Goal: Use online tool/utility: Utilize a website feature to perform a specific function

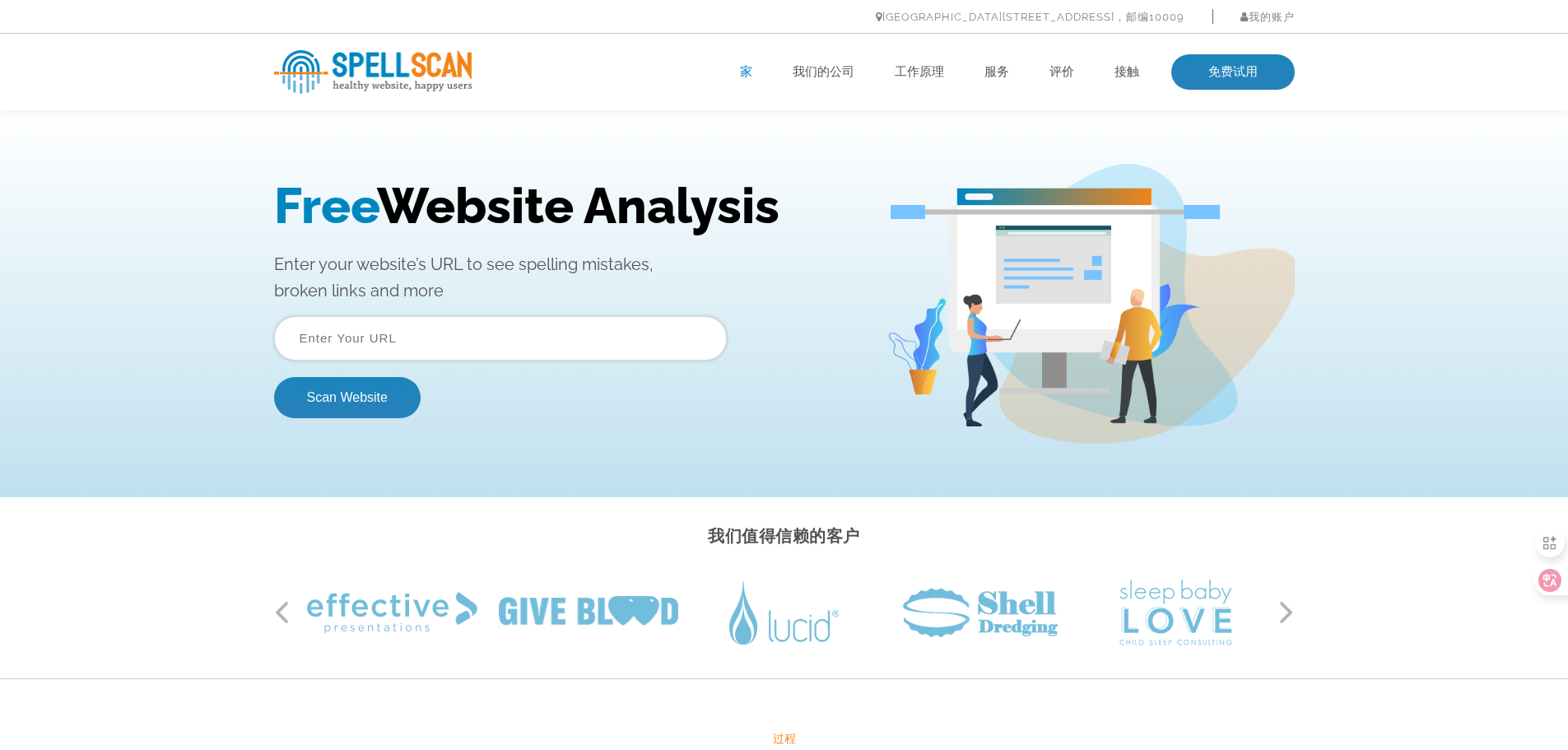
drag, startPoint x: 457, startPoint y: 349, endPoint x: 449, endPoint y: 359, distance: 12.8
click at [457, 349] on input "text" at bounding box center [500, 338] width 452 height 44
paste input "https://www.wesortcolorsorter.com/news/wesort-color-sorter-debuts-at-indonesia-…"
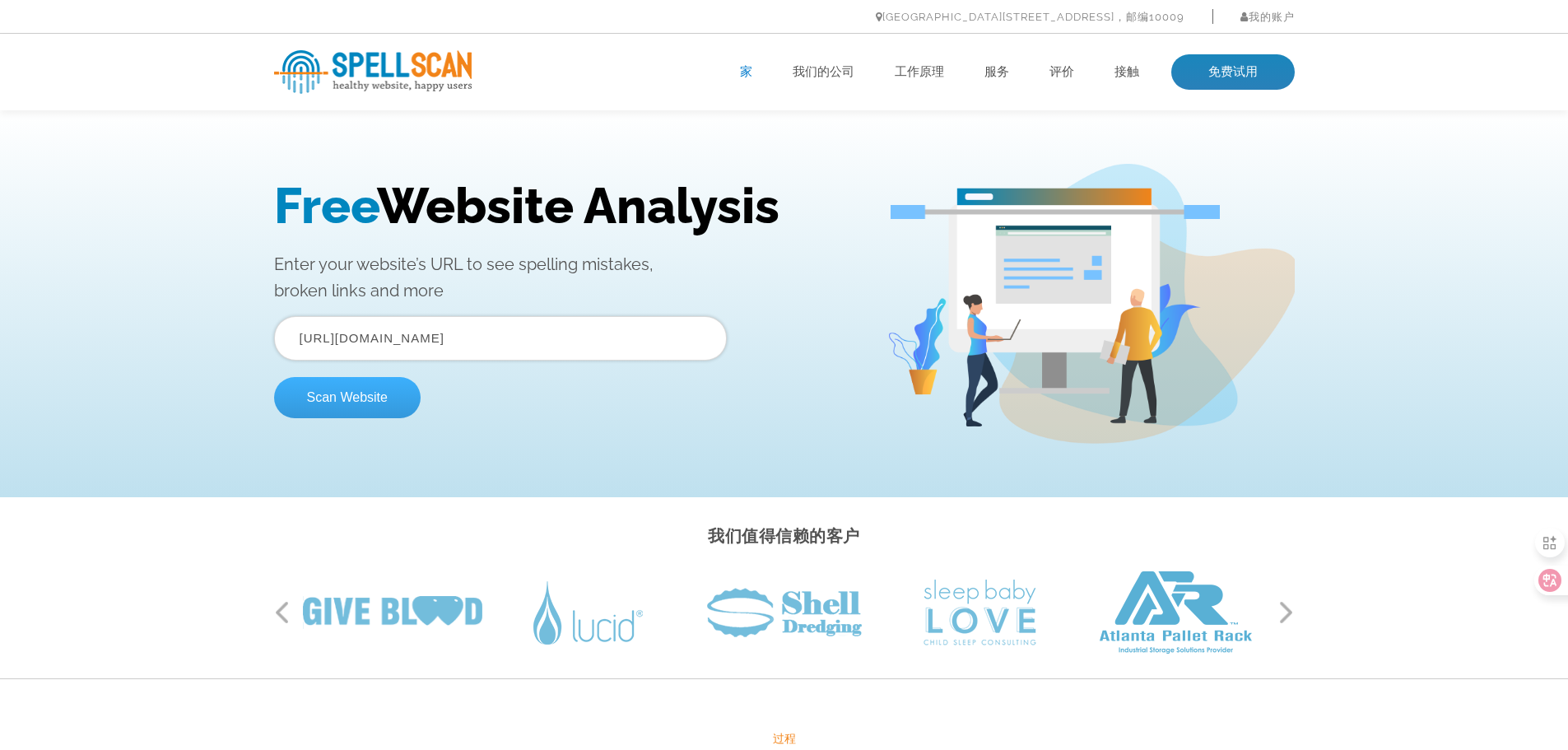
type input "https://www.wesortcolorsorter.com/news/wesort-color-sorter-debuts-at-indonesia-…"
click at [363, 392] on button "Scan Website" at bounding box center [347, 398] width 147 height 41
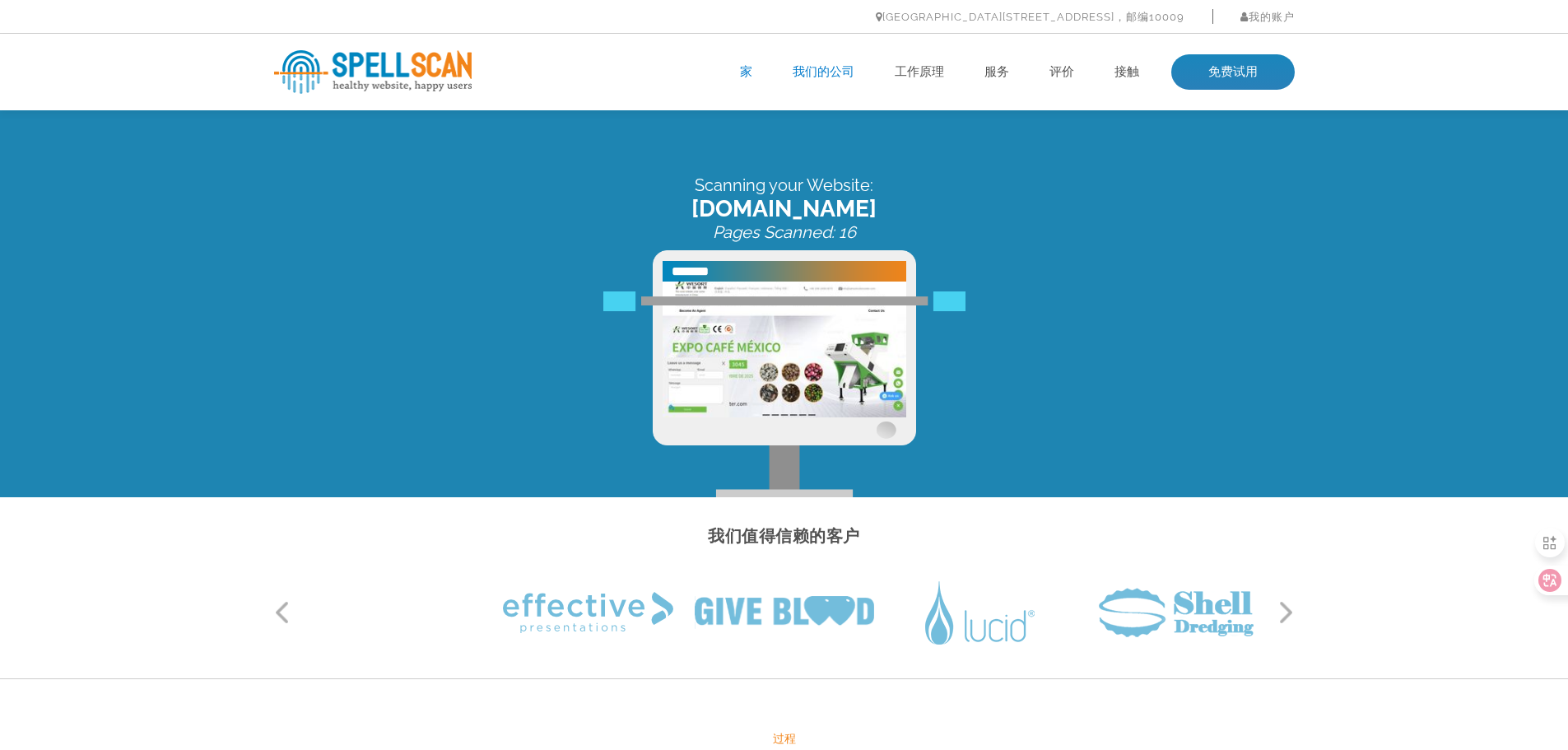
click at [832, 68] on font "我们的公司" at bounding box center [823, 71] width 62 height 14
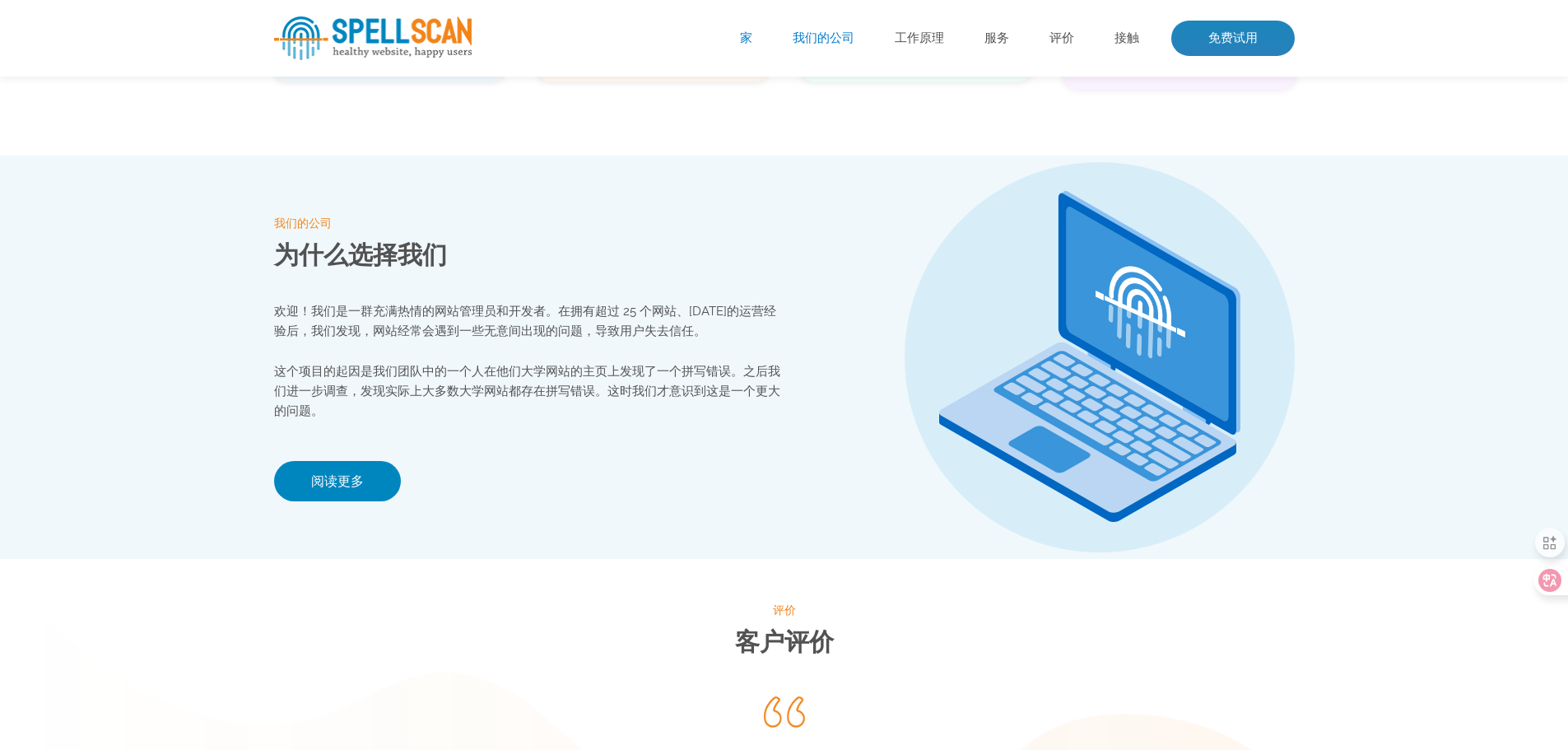
scroll to position [1740, 0]
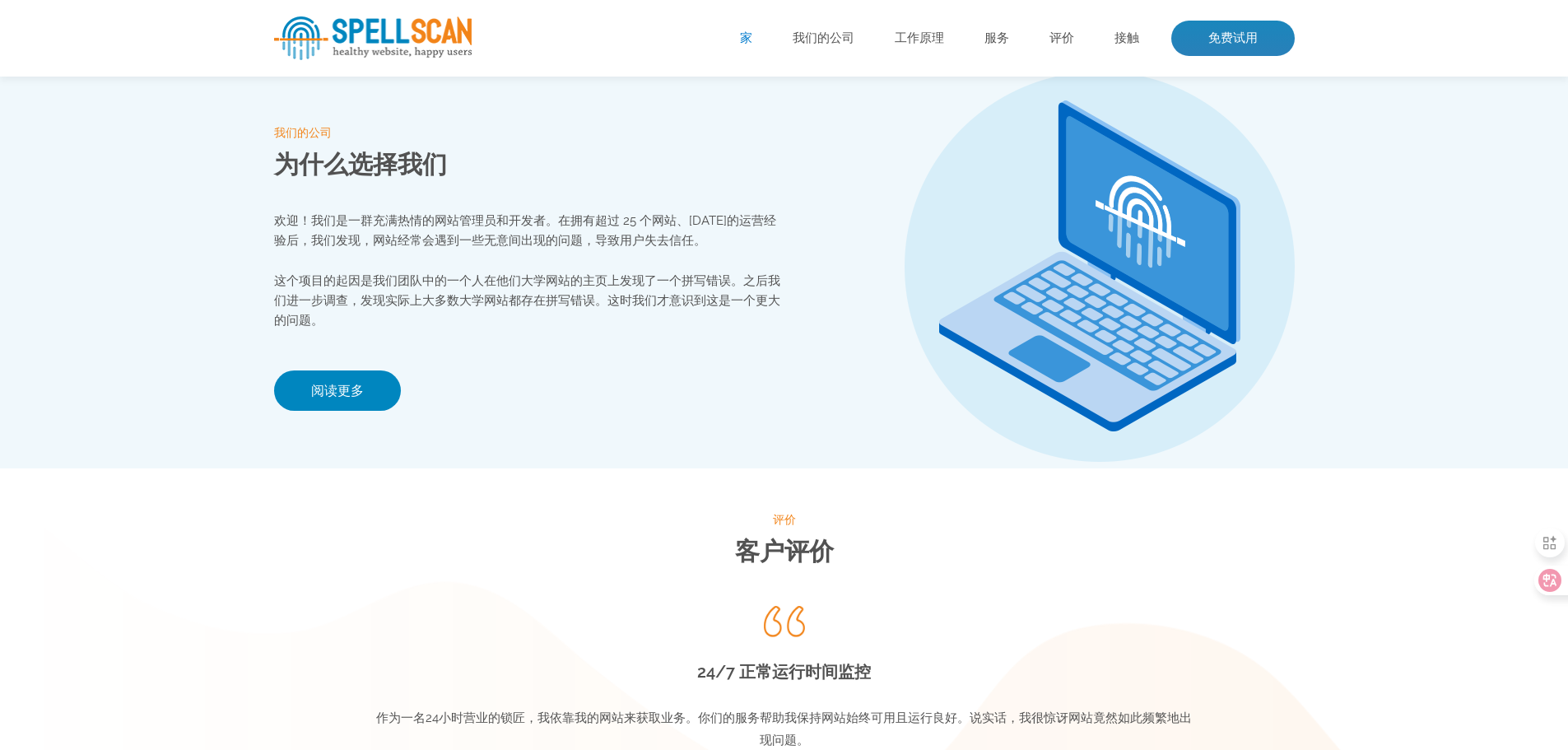
click at [377, 246] on font "欢迎！我们是一群充满热情的网站管理员和开发者。在拥有超过 25 个网站、40 年的运营经验后，我们发现，网站经常会遇到一些无意间出现的问题，导致用户失去信任。" at bounding box center [525, 230] width 502 height 35
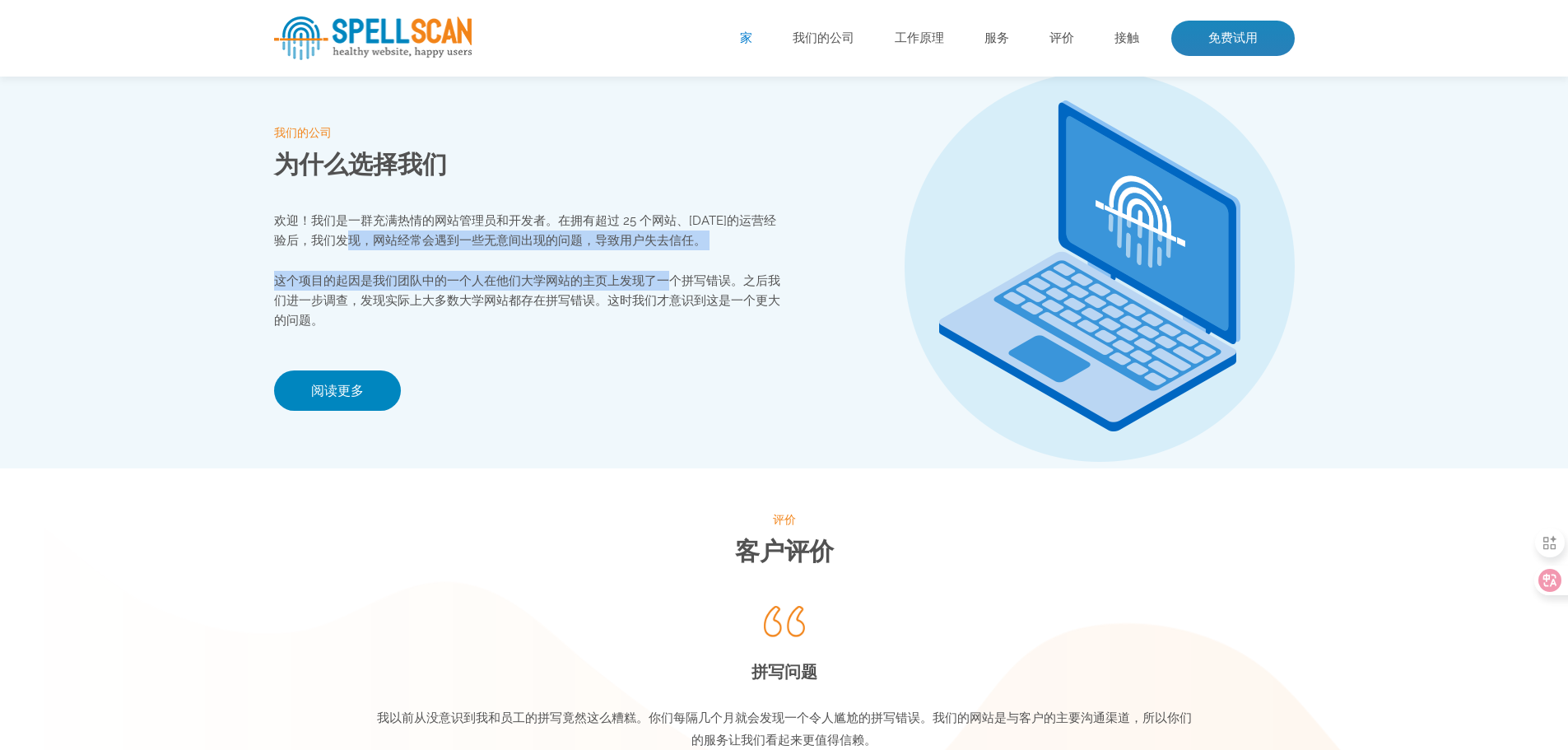
drag, startPoint x: 358, startPoint y: 241, endPoint x: 667, endPoint y: 259, distance: 309.5
click at [667, 259] on div "欢迎！我们是一群充满热情的网站管理员和开发者。在拥有超过 25 个网站、40 年的运营经验后，我们发现，网站经常会遇到一些无意间出现的问题，导致用户失去信任。…" at bounding box center [529, 270] width 510 height 120
click at [531, 260] on div "欢迎！我们是一群充满热情的网站管理员和开发者。在拥有超过 25 个网站、40 年的运营经验后，我们发现，网站经常会遇到一些无意间出现的问题，导致用户失去信任。…" at bounding box center [529, 270] width 510 height 120
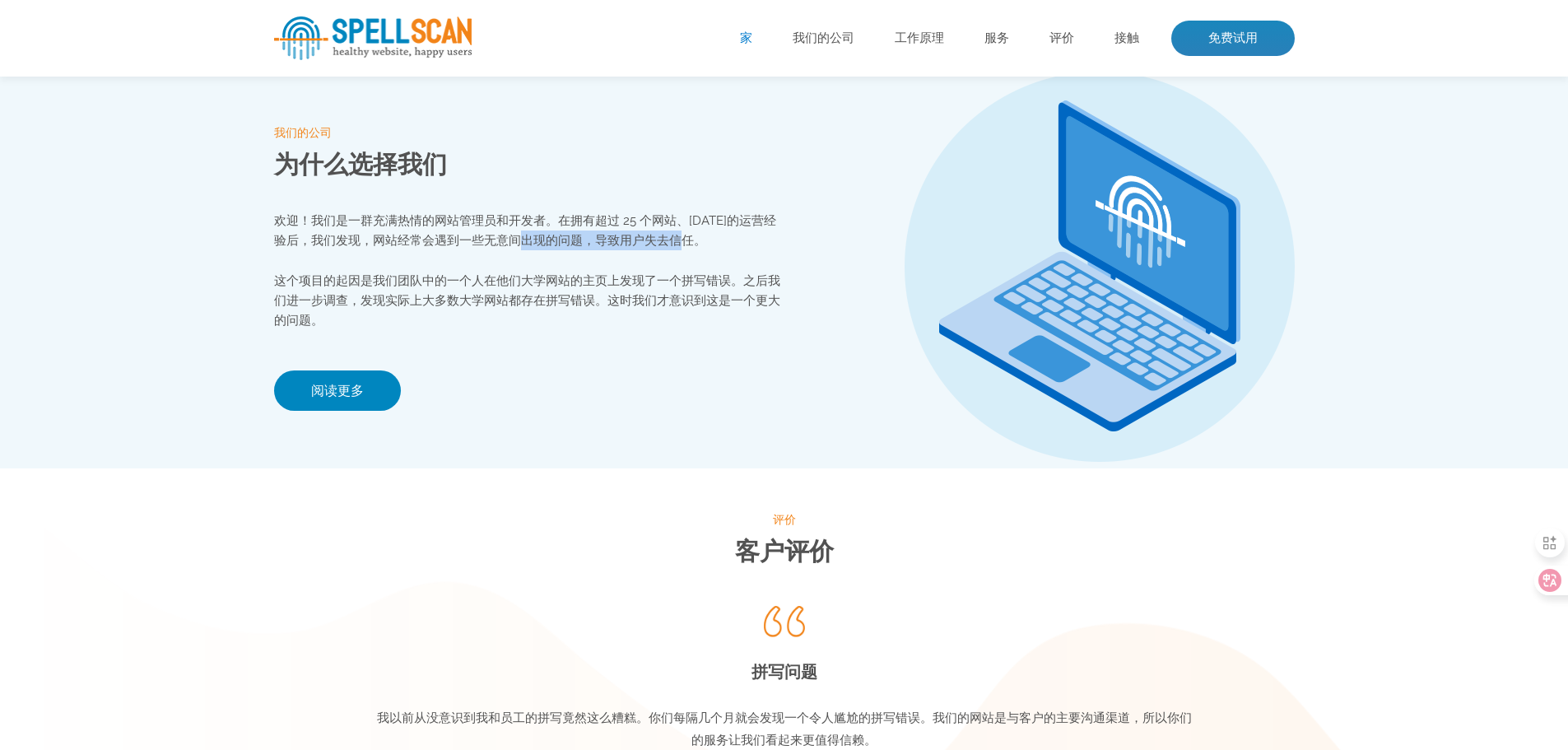
drag, startPoint x: 531, startPoint y: 251, endPoint x: 713, endPoint y: 251, distance: 182.0
click at [713, 251] on p "欢迎！我们是一群充满热情的网站管理员和开发者。在拥有超过 25 个网站、40 年的运营经验后，我们发现，网站经常会遇到一些无意间出现的问题，导致用户失去信任。" at bounding box center [529, 230] width 510 height 40
click at [610, 283] on font "这个项目的起因是我们团队中的一个人在他们大学网站的主页上发现了一个拼写错误。之后我们进一步调查，发现实际上大多数大学网站都存在拼写错误。这时我们才意识到这是一…" at bounding box center [527, 301] width 506 height 54
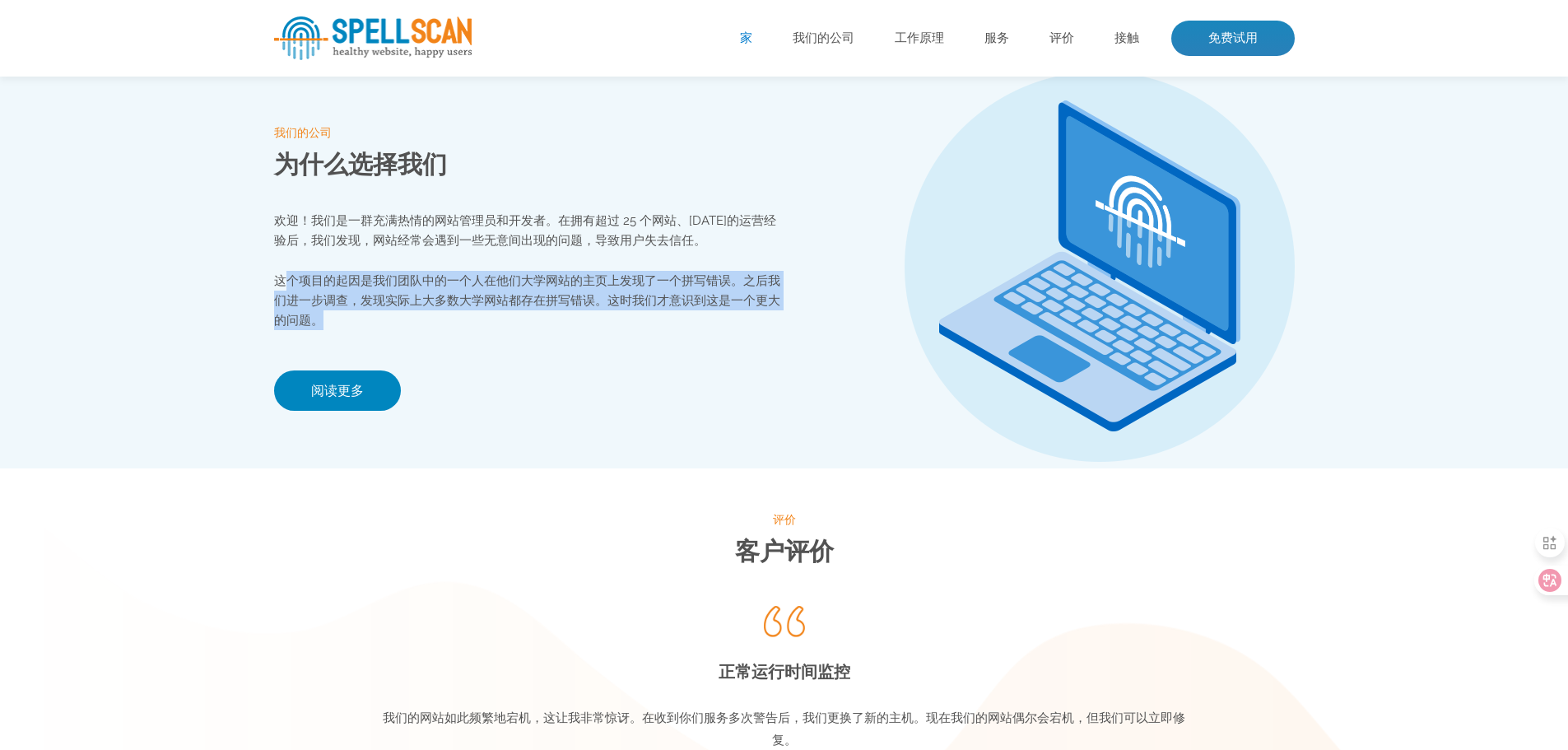
drag, startPoint x: 283, startPoint y: 282, endPoint x: 421, endPoint y: 319, distance: 142.9
click at [421, 319] on p "这个项目的起因是我们团队中的一个人在他们大学网站的主页上发现了一个拼写错误。之后我们进一步调查，发现实际上大多数大学网站都存在拼写错误。这时我们才意识到这是一…" at bounding box center [529, 301] width 510 height 59
click at [361, 319] on p "这个项目的起因是我们团队中的一个人在他们大学网站的主页上发现了一个拼写错误。之后我们进一步调查，发现实际上大多数大学网站都存在拼写错误。这时我们才意识到这是一…" at bounding box center [529, 301] width 510 height 59
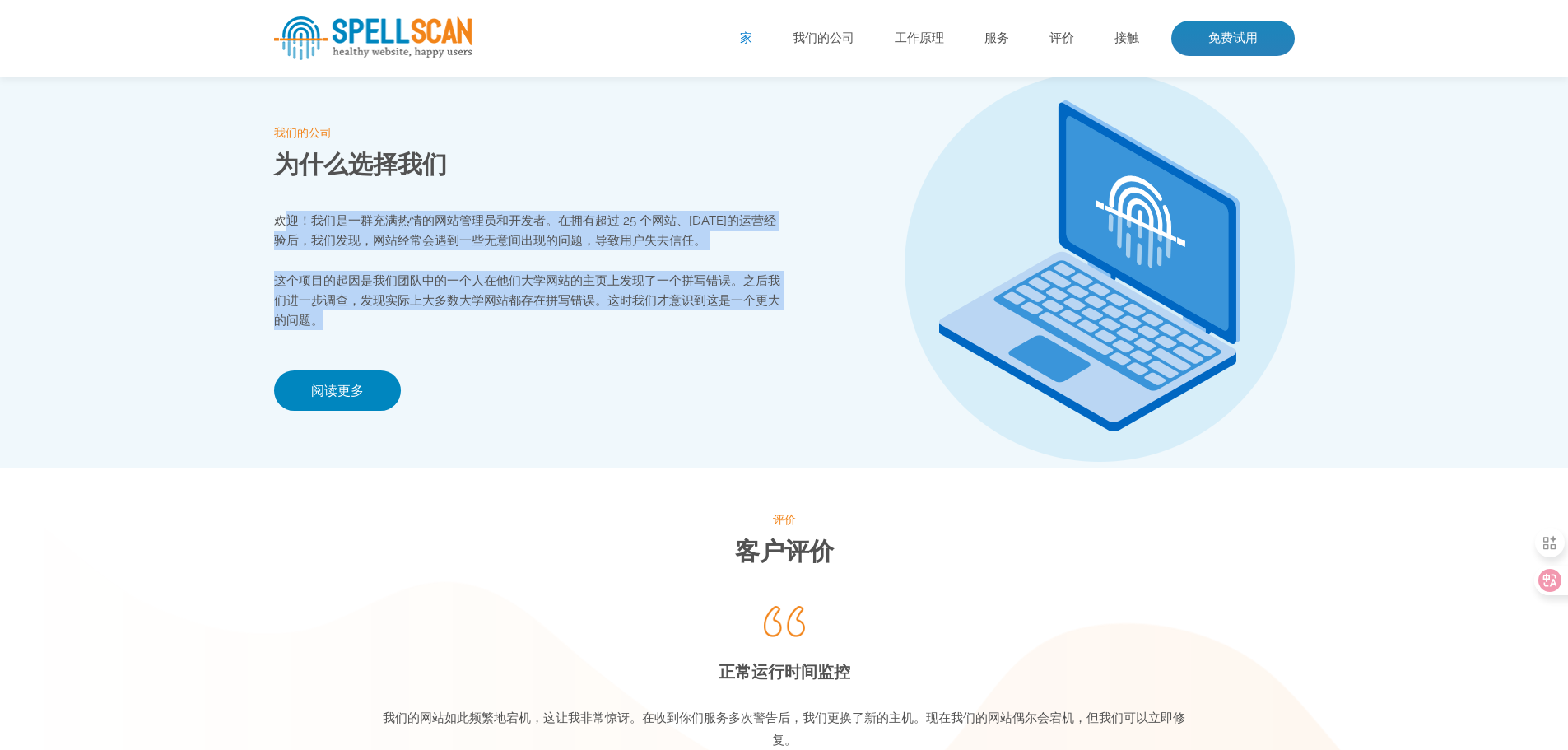
drag, startPoint x: 361, startPoint y: 334, endPoint x: 283, endPoint y: 205, distance: 150.7
click at [283, 205] on div "我们的公司 为什么选择我们 欢迎！我们是一群充满热情的网站管理员和开发者。在拥有超过 25 个网站、40 年的运营经验后，我们发现，网站经常会遇到一些无意间出…" at bounding box center [529, 267] width 510 height 403
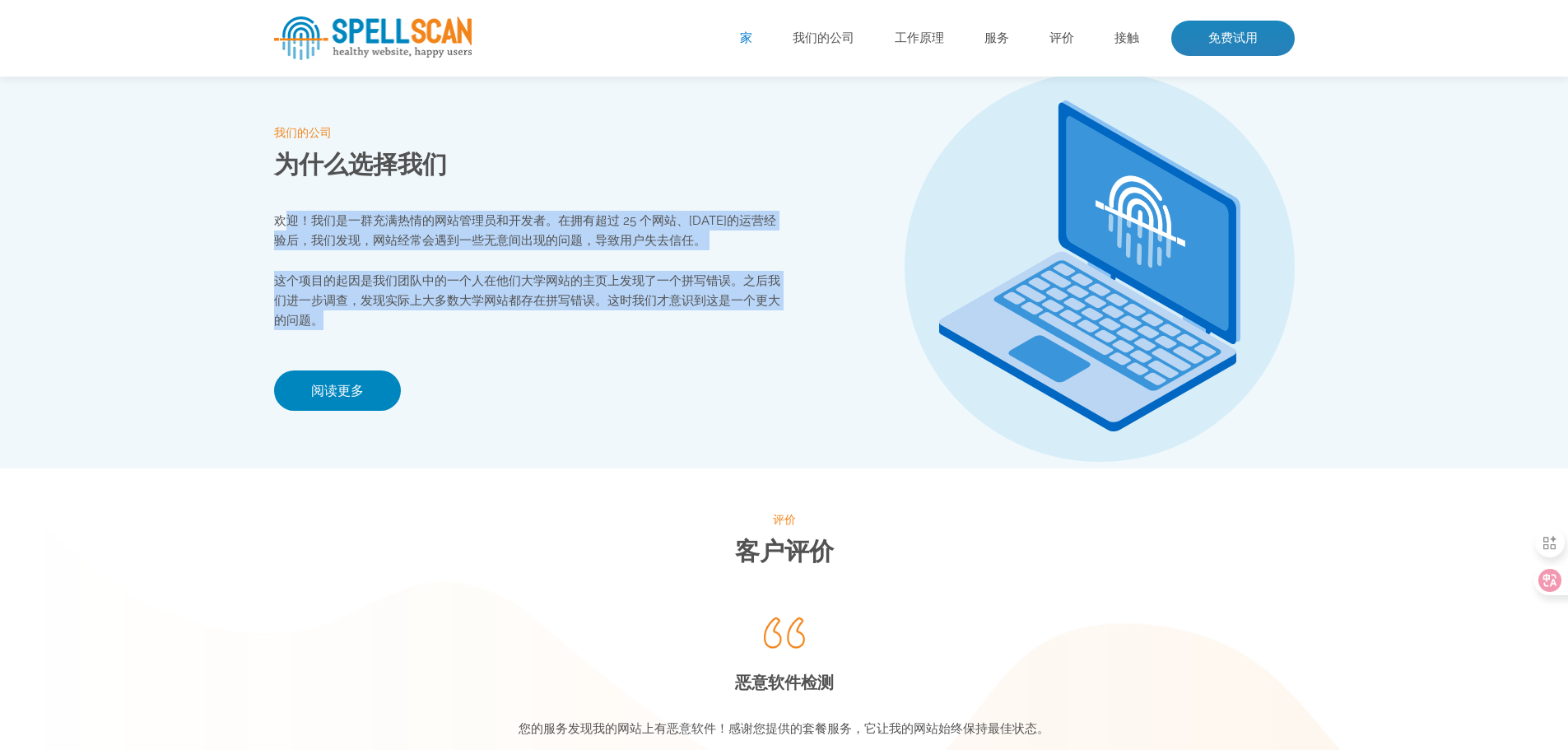
click at [477, 293] on p "这个项目的起因是我们团队中的一个人在他们大学网站的主页上发现了一个拼写错误。之后我们进一步调查，发现实际上大多数大学网站都存在拼写错误。这时我们才意识到这是一…" at bounding box center [529, 301] width 510 height 59
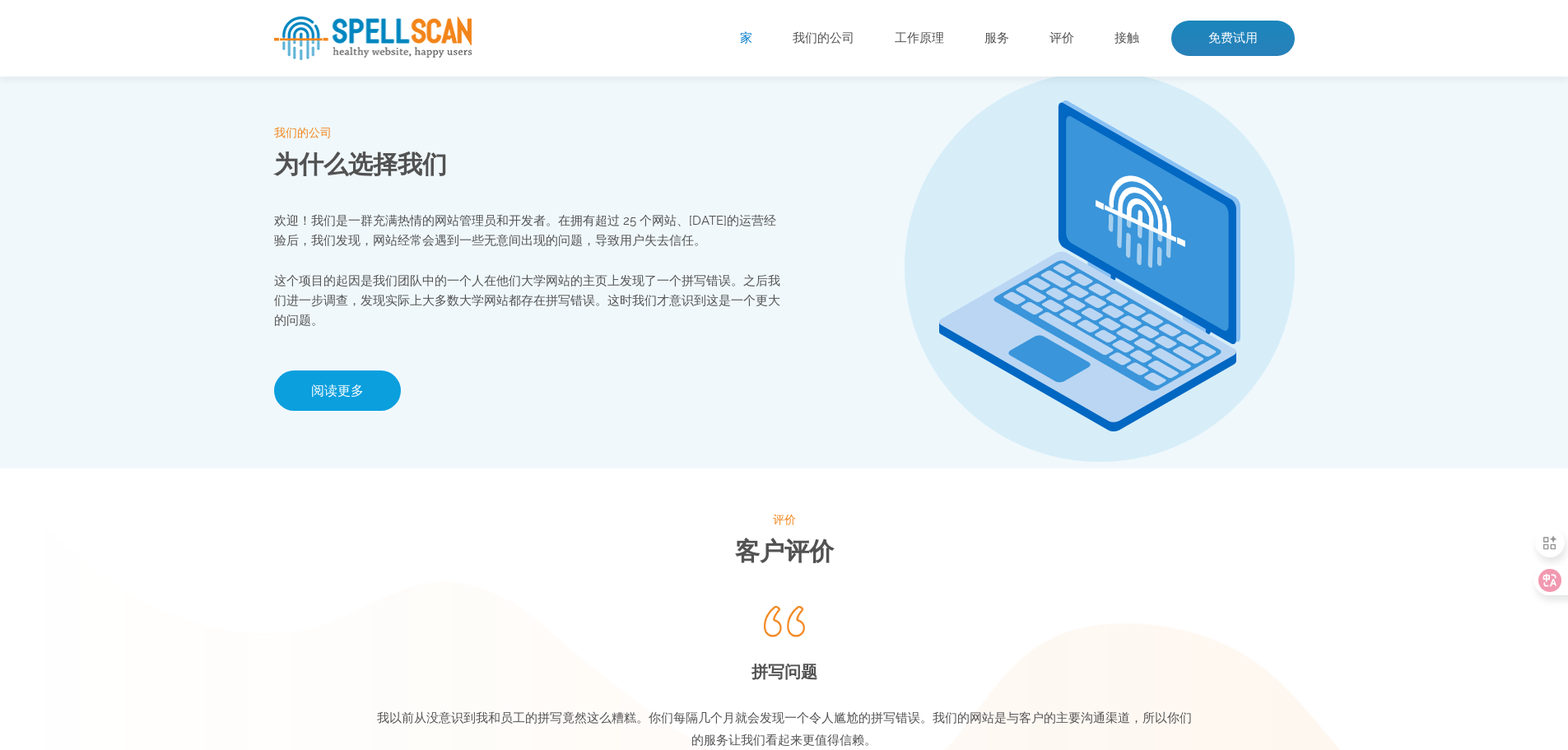
click at [357, 381] on link "阅读更多" at bounding box center [337, 391] width 126 height 41
drag, startPoint x: 604, startPoint y: 307, endPoint x: 790, endPoint y: 307, distance: 186.0
click at [790, 307] on div "我们的公司 为什么选择我们 欢迎！我们是一群充满热情的网站管理员和开发者。在拥有超过 25 个网站、40 年的运营经验后，我们发现，网站经常会遇到一些无意间出…" at bounding box center [784, 267] width 1045 height 403
click at [708, 344] on div "我们的公司 为什么选择我们 欢迎！我们是一群充满热情的网站管理员和开发者。在拥有超过 25 个网站、40 年的运营经验后，我们发现，网站经常会遇到一些无意间出…" at bounding box center [529, 267] width 510 height 403
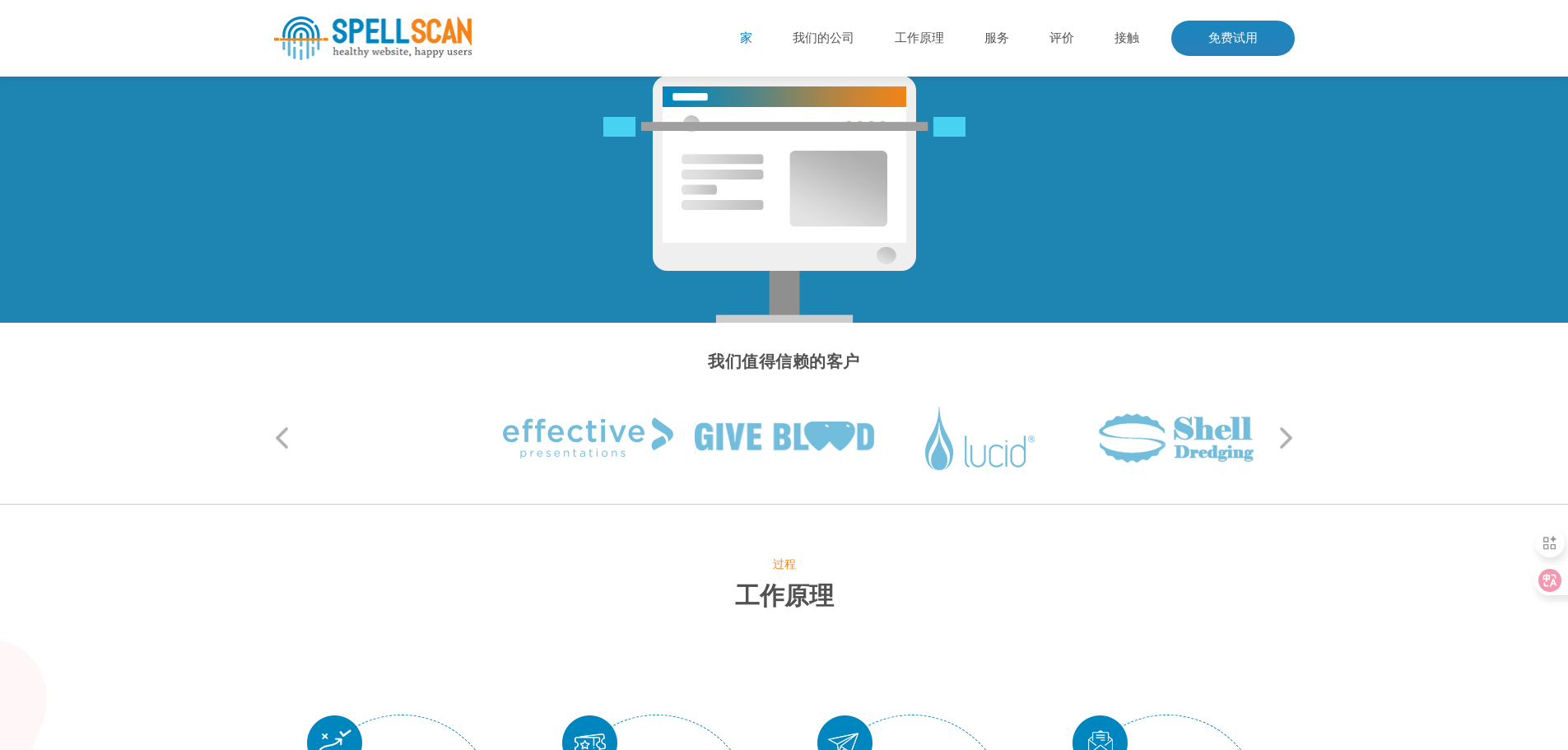
scroll to position [78, 0]
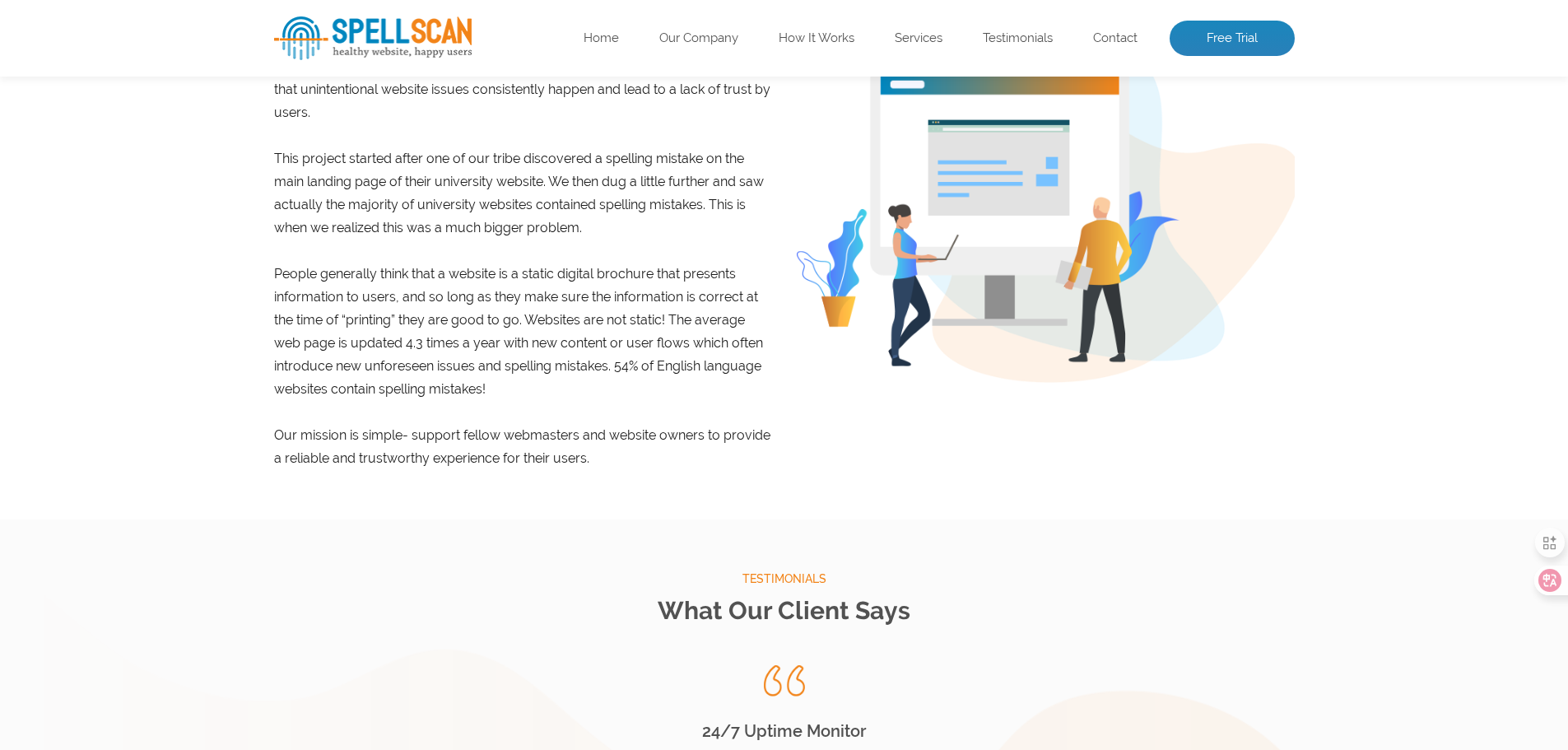
scroll to position [82, 0]
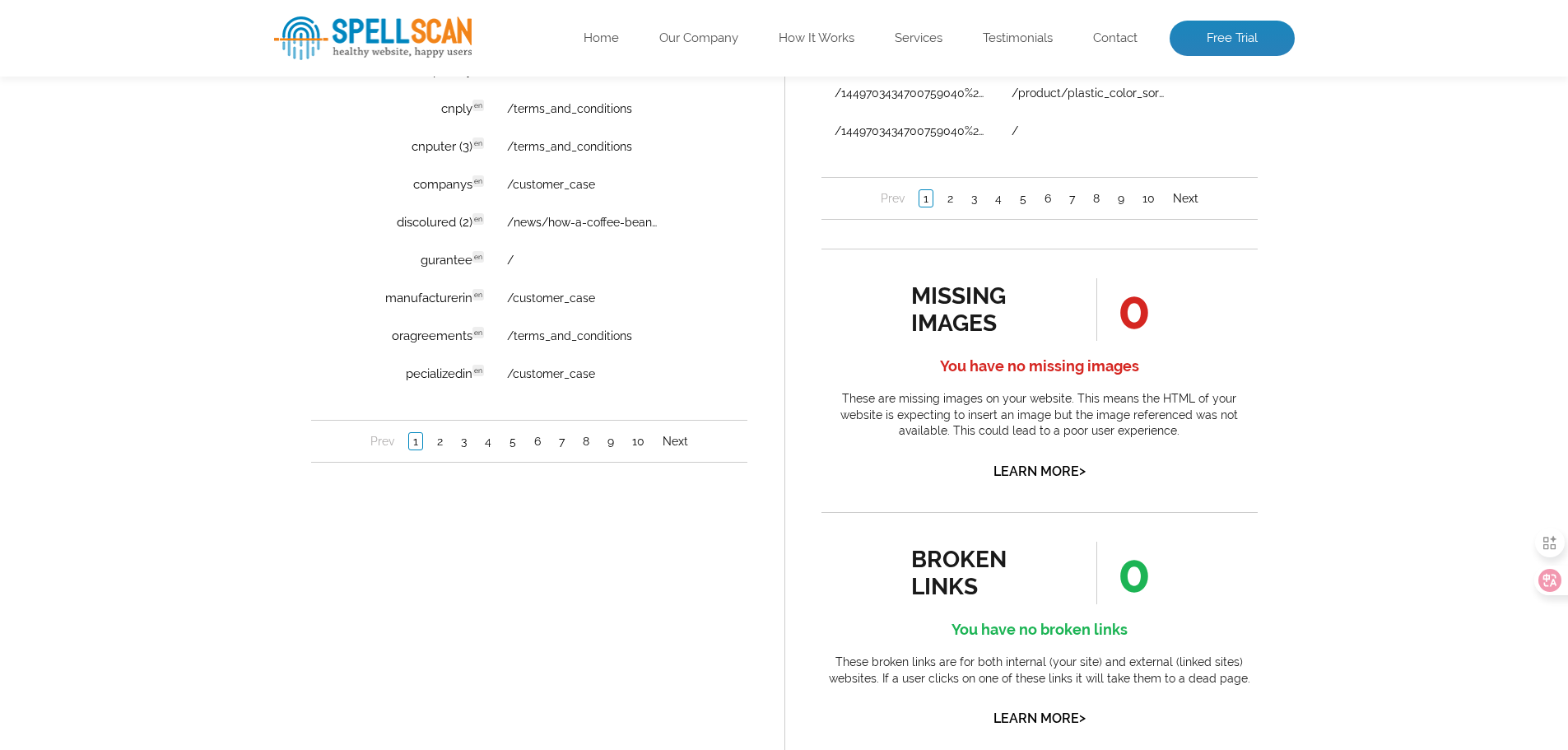
click at [359, 501] on div "spelling issues 627 Ooops! You have some spelling issues These are words from t…" at bounding box center [529, 327] width 510 height 1374
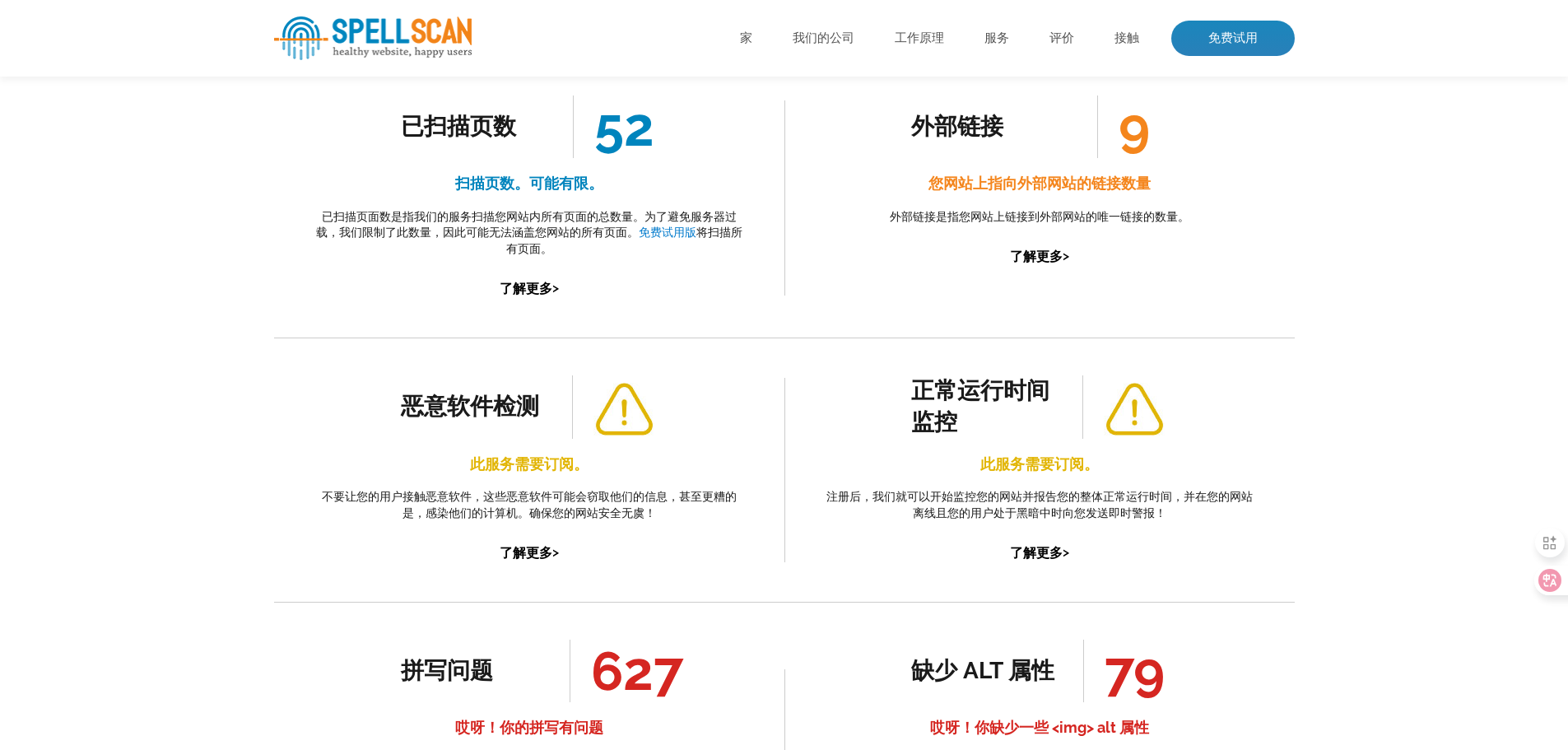
scroll to position [93, 0]
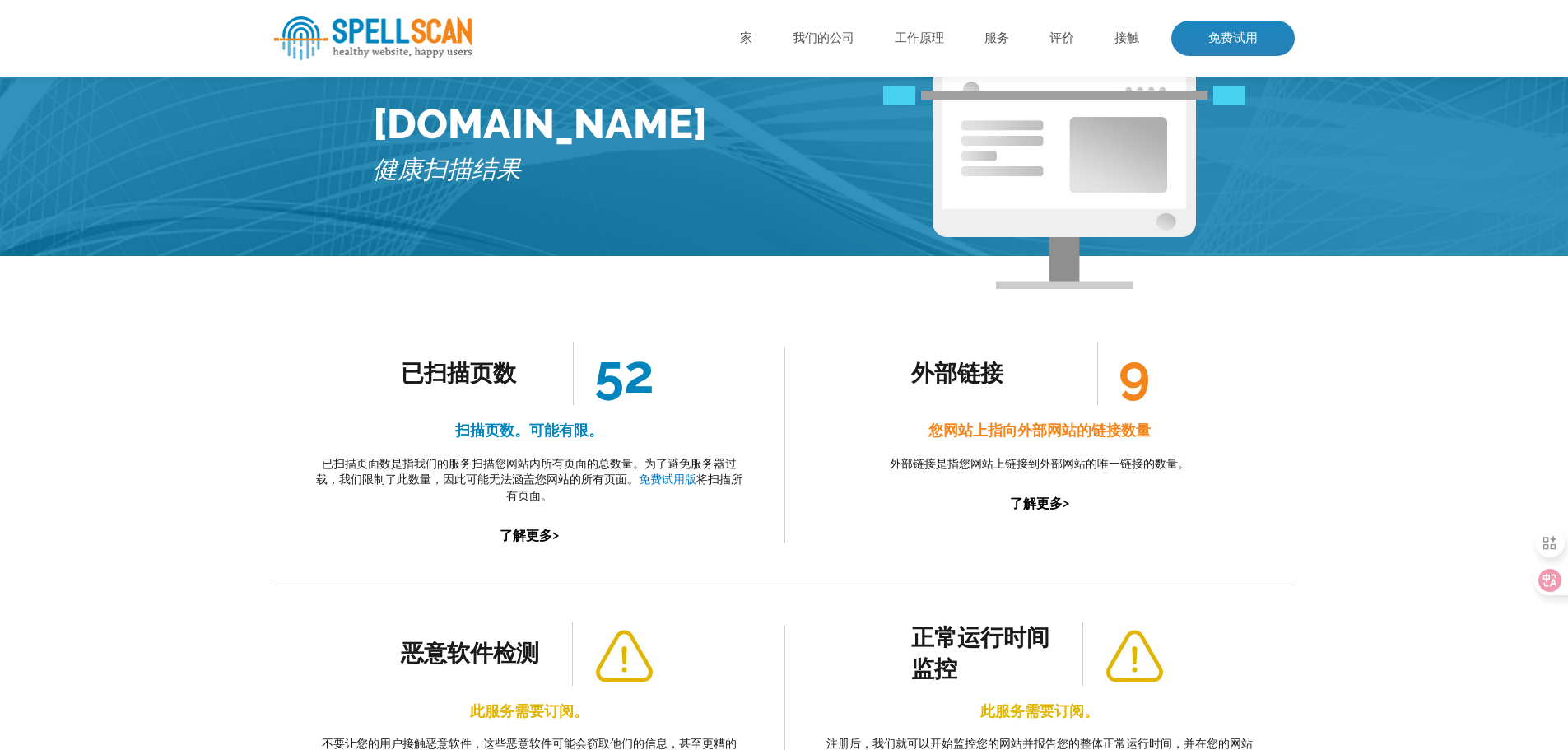
click at [334, 578] on div "已扫描页数 52 扫描页数。可能有限。 已扫描页面数是指我们的服务扫描您网站内所有页面的总数量。为了避免服务器过载，我们限制了此数量，因此可能无法涵盖您网站的…" at bounding box center [529, 445] width 510 height 279
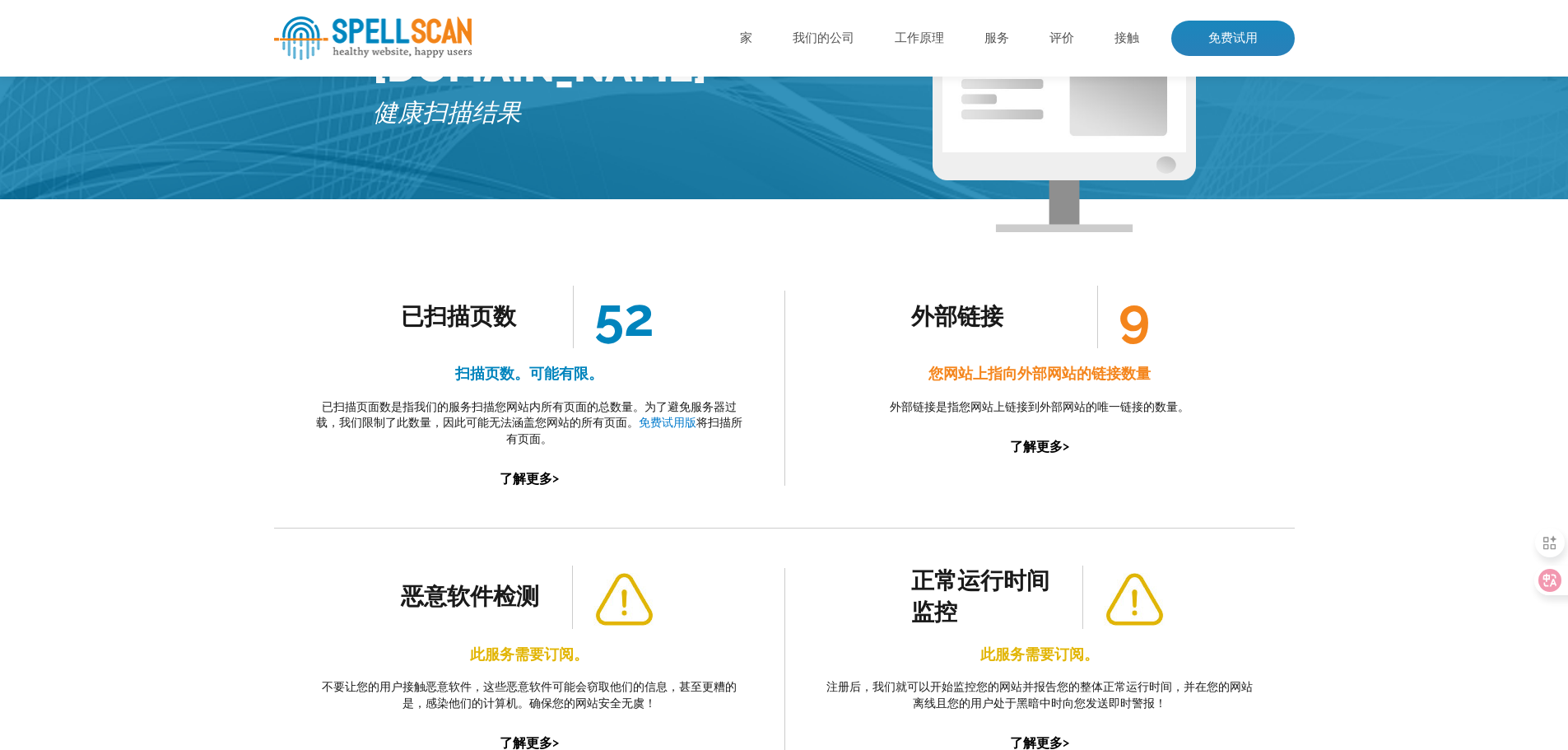
scroll to position [247, 0]
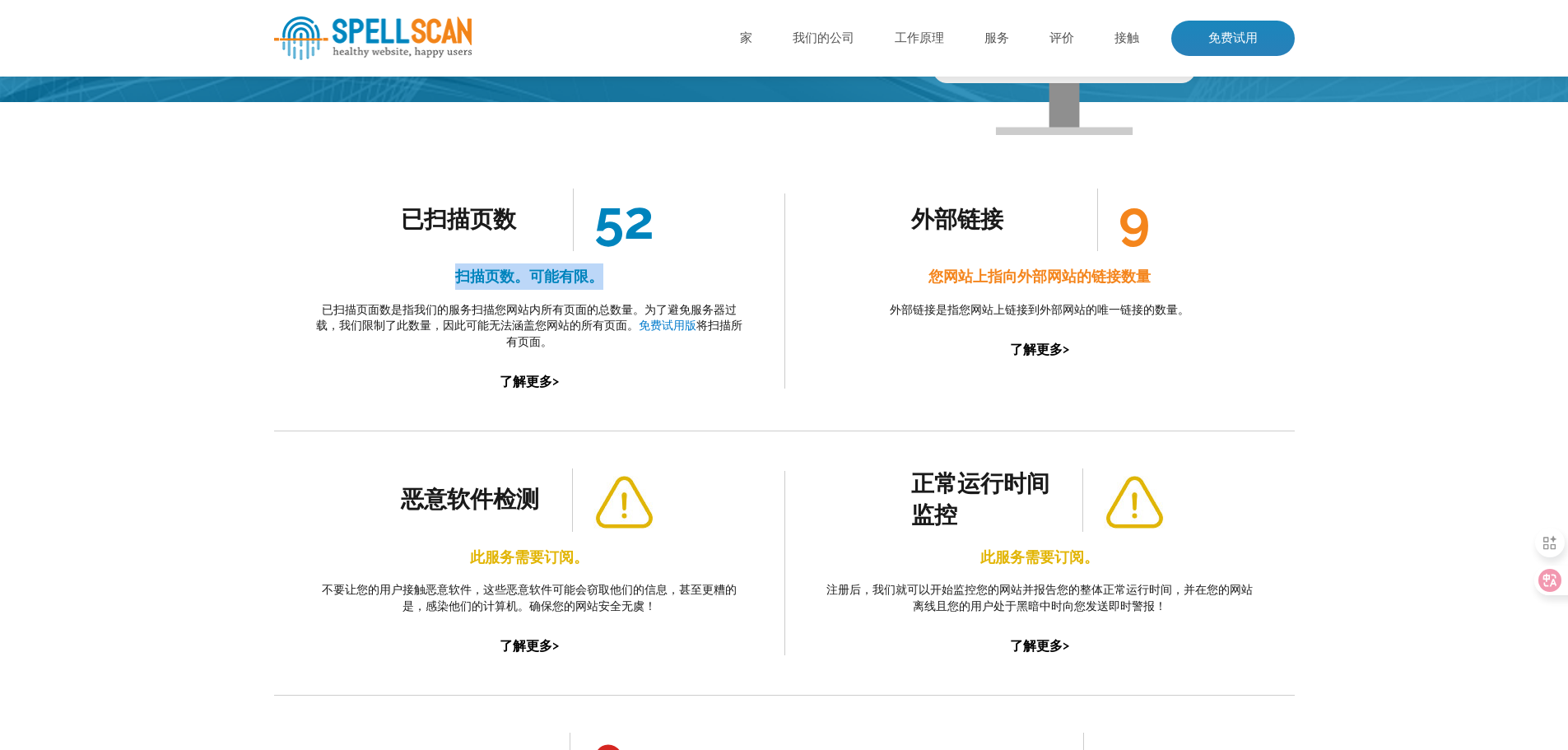
drag, startPoint x: 454, startPoint y: 272, endPoint x: 604, endPoint y: 280, distance: 150.2
click at [632, 273] on h4 "扫描页数。可能有限。" at bounding box center [529, 276] width 436 height 26
click at [479, 305] on font "已扫描页面数是指我们的服务扫描您网站内所有页面的总数量。为了避免服务器过载，我们限制了此数量，因此可能无法涵盖您网站的所有页面。" at bounding box center [525, 318] width 420 height 30
click at [613, 236] on font "52" at bounding box center [624, 220] width 60 height 63
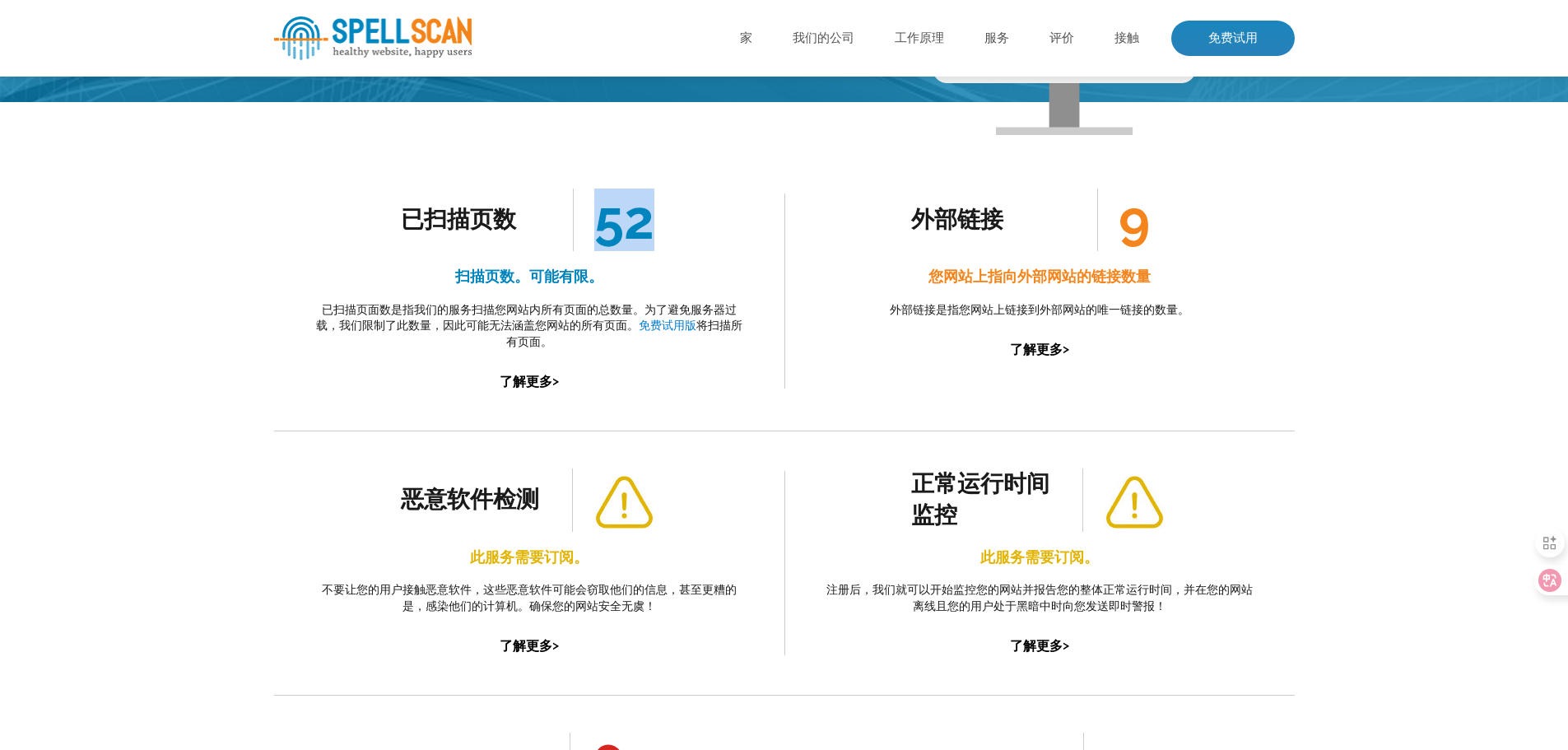
click at [613, 236] on font "52" at bounding box center [624, 220] width 60 height 63
click at [530, 296] on div "已扫描页数 52 扫描页数。可能有限。 已扫描页面数是指我们的服务扫描您网站内所有页面的总数量。为了避免服务器过载，我们限制了此数量，因此可能无法涵盖您网站的…" at bounding box center [529, 290] width 436 height 205
click at [521, 381] on font "了解更多" at bounding box center [525, 381] width 53 height 15
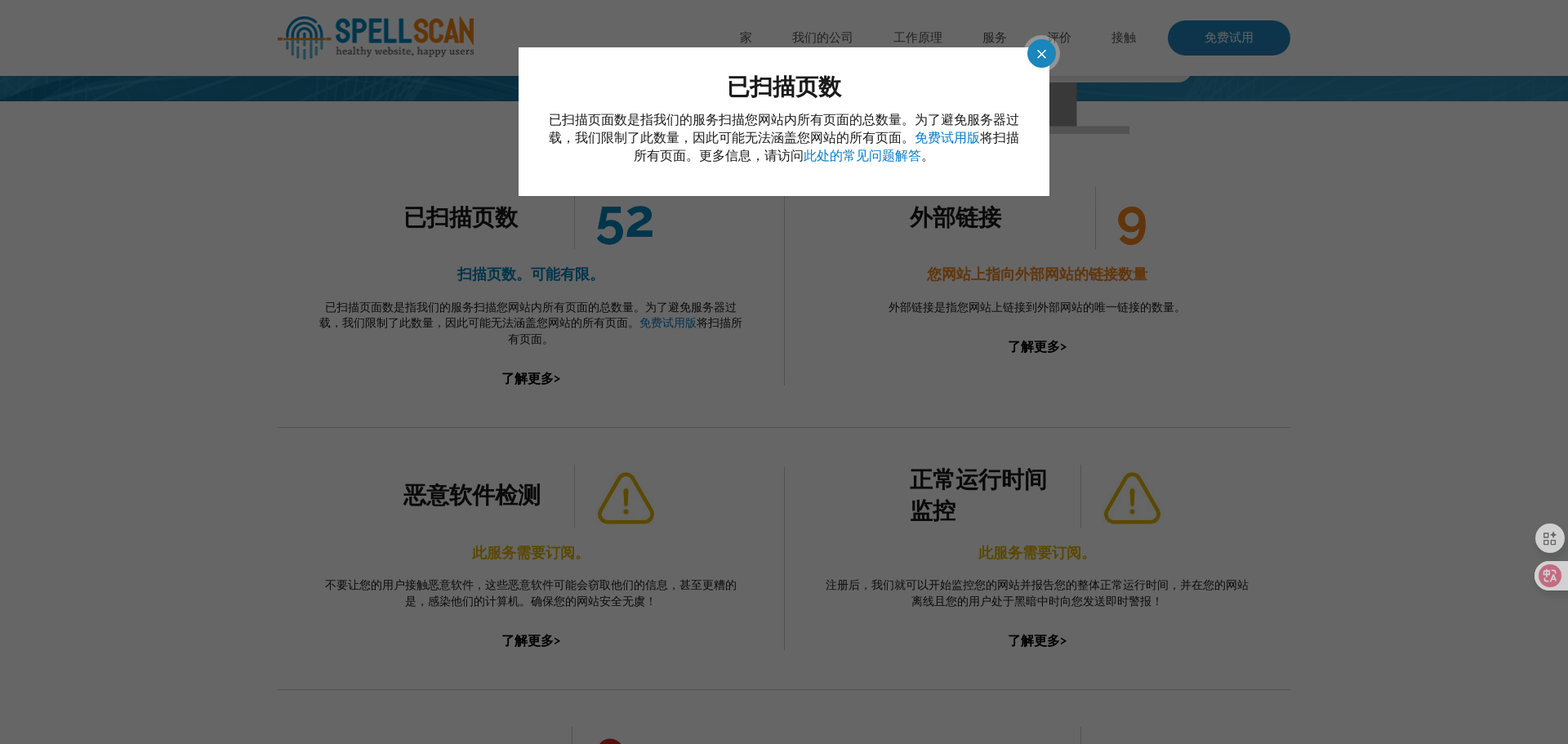
click at [1041, 56] on span at bounding box center [1027, 54] width 29 height 29
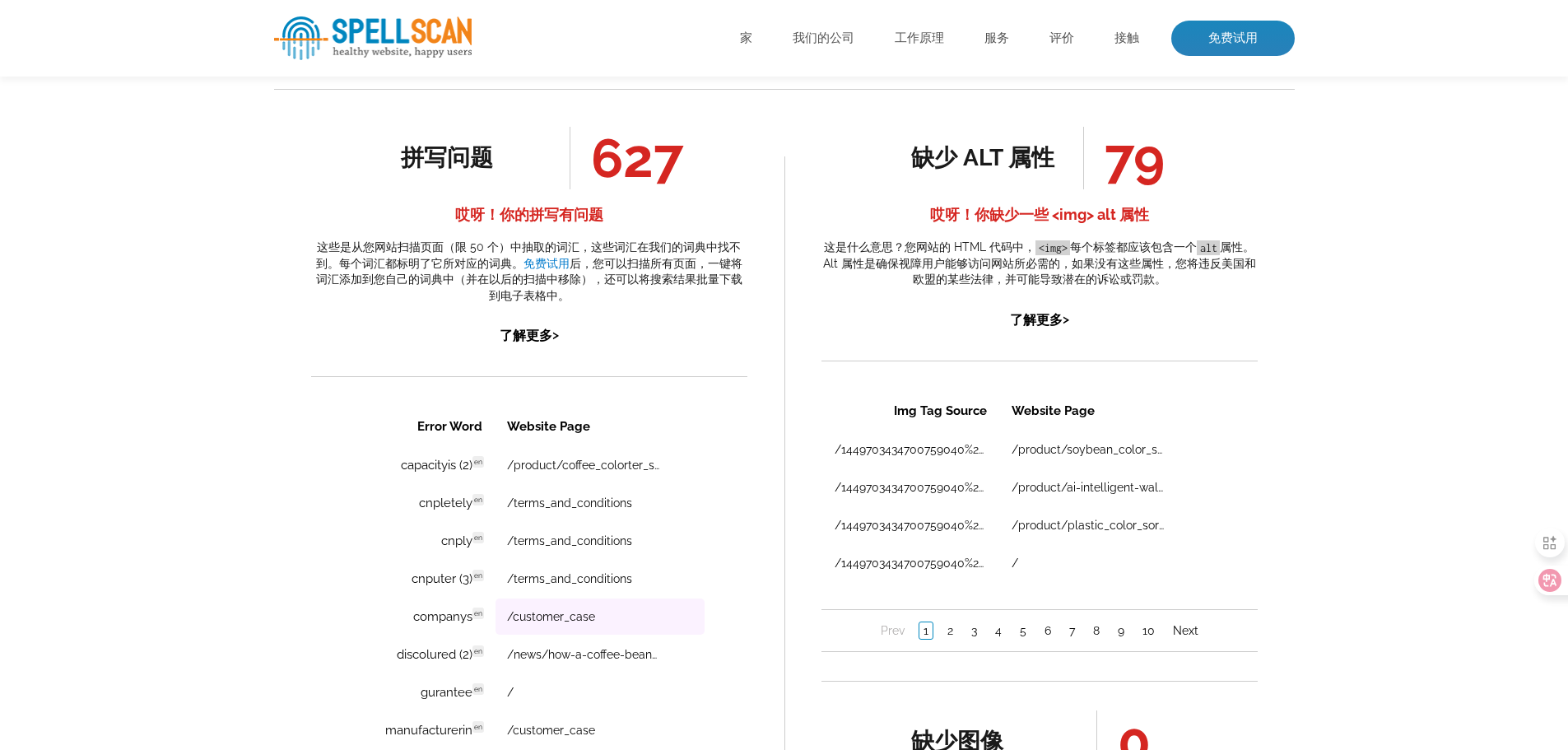
scroll to position [823, 0]
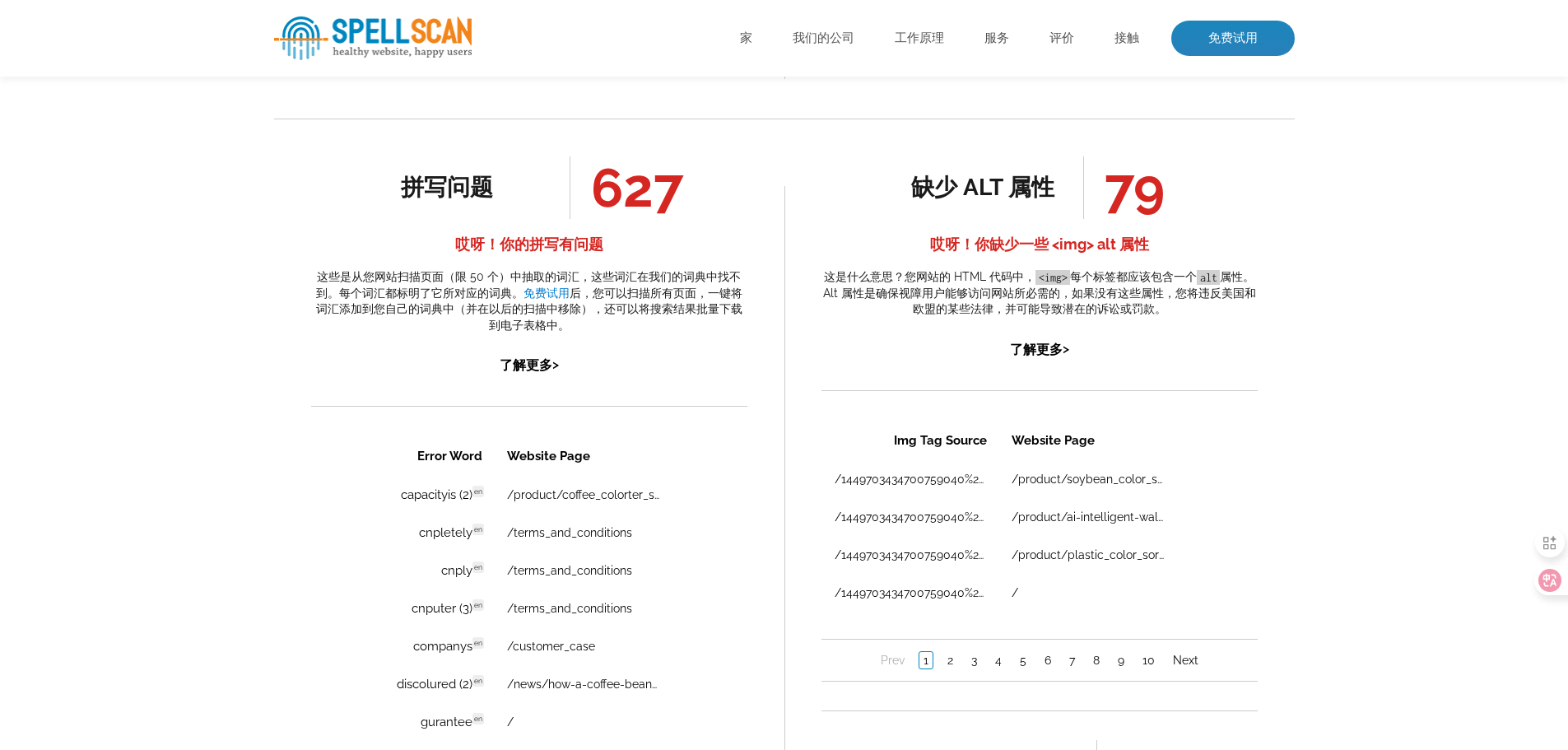
click at [628, 188] on font "627" at bounding box center [637, 188] width 93 height 63
click at [629, 189] on font "627" at bounding box center [637, 188] width 93 height 63
click at [630, 309] on font "后，您可以扫描所有页面，一键将词汇添加到您自己的词典中（并在以后的扫描中移除），还可以将搜索结果批量下载到电子表格中。" at bounding box center [529, 308] width 426 height 45
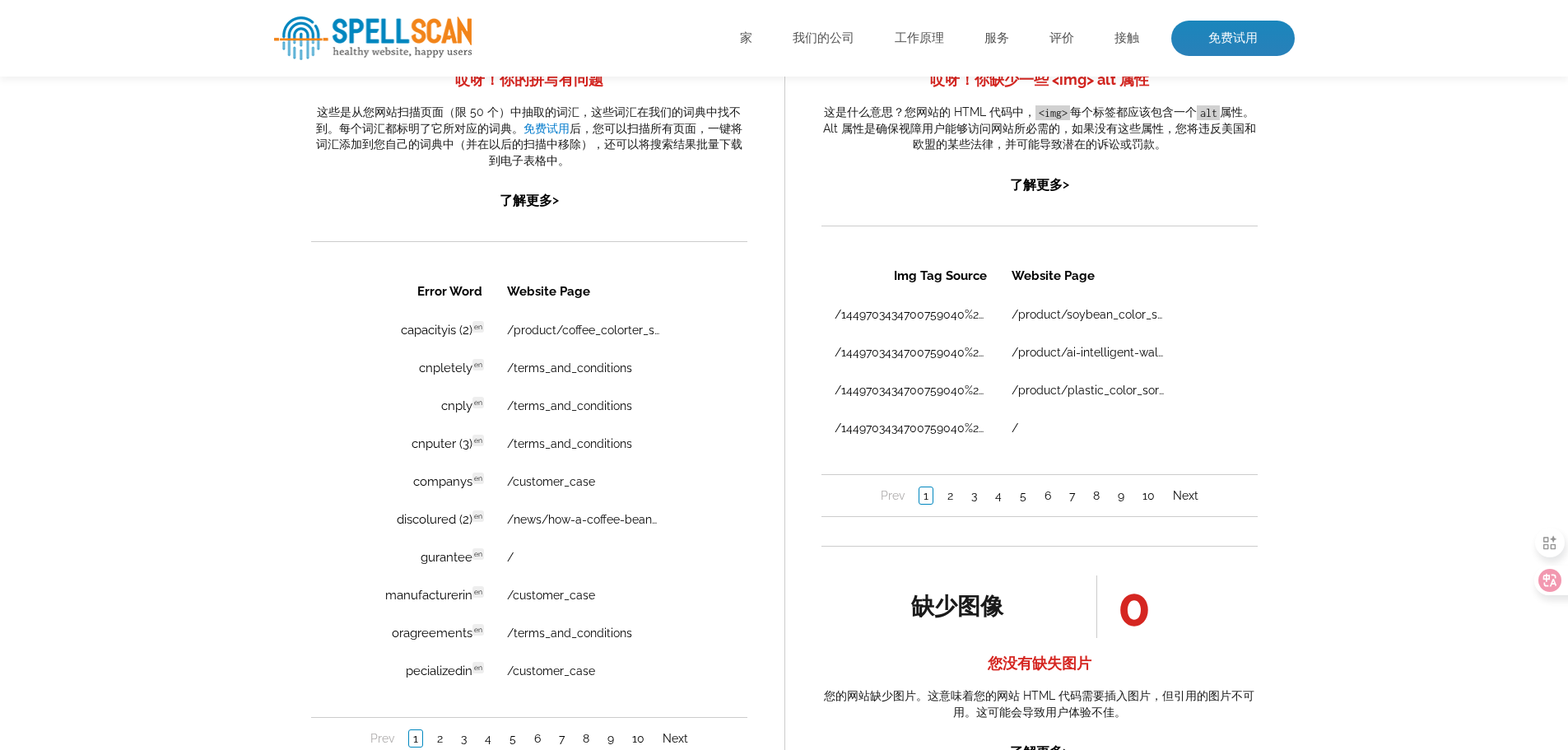
scroll to position [742, 0]
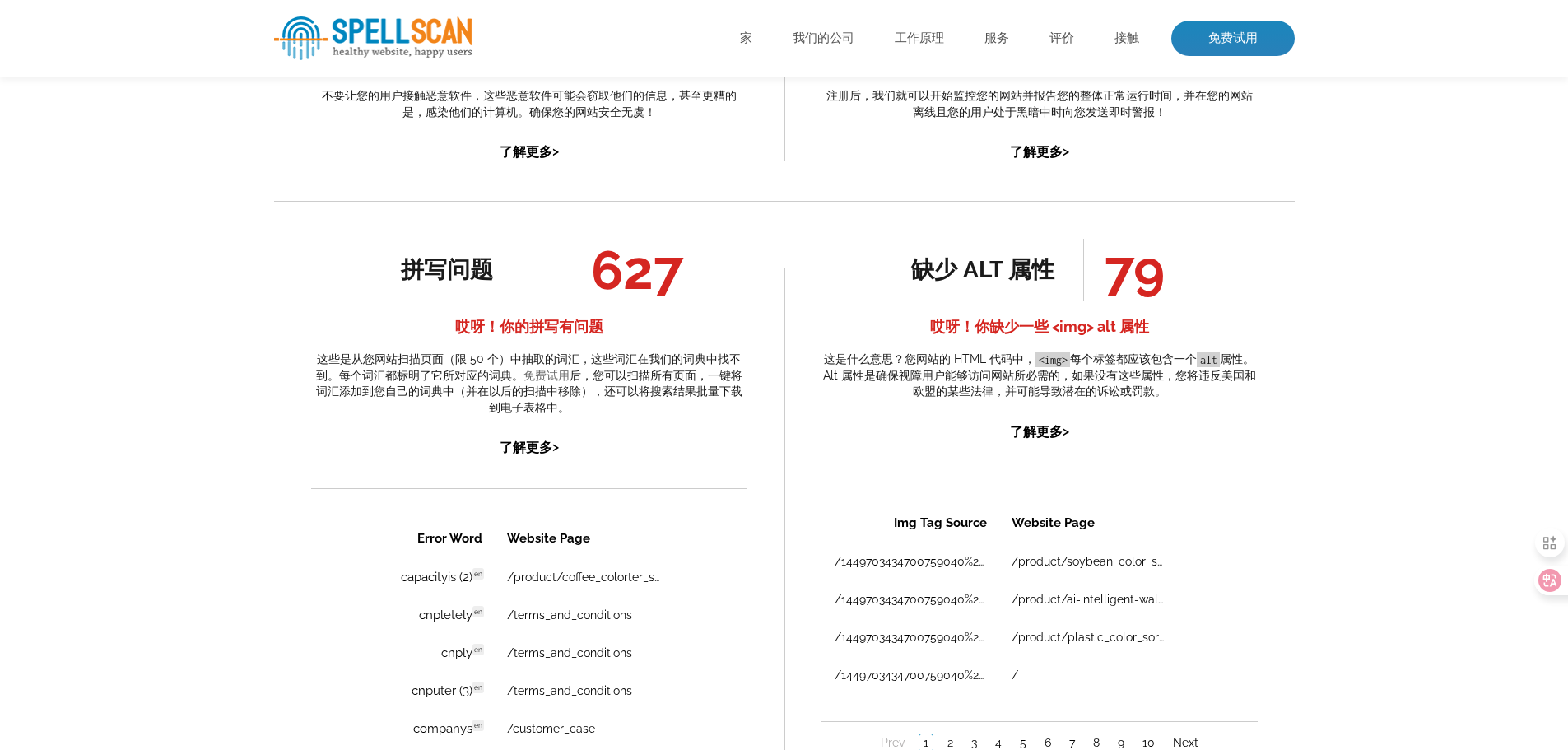
click at [567, 381] on font "免费试用" at bounding box center [547, 375] width 46 height 14
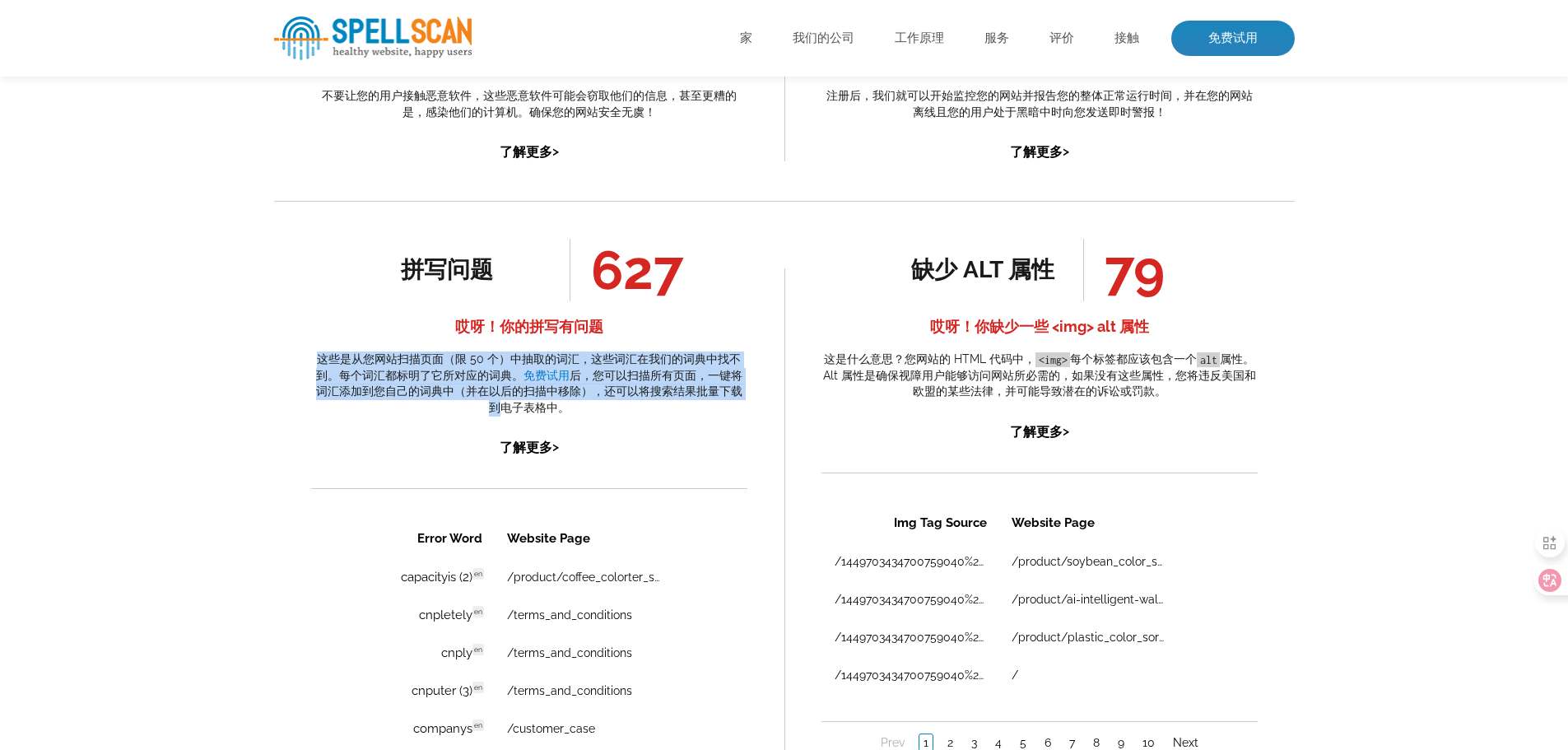
drag, startPoint x: 318, startPoint y: 359, endPoint x: 760, endPoint y: 398, distance: 443.7
click at [324, 412] on p "这些是从您网站扫描页面（限 50 个）中抽取的词汇，这些词汇在我们的词典中找不到。每个词汇都标明了它所对应的词典。 免费试用 后，您可以扫描所有页面，一键将词…" at bounding box center [529, 384] width 436 height 65
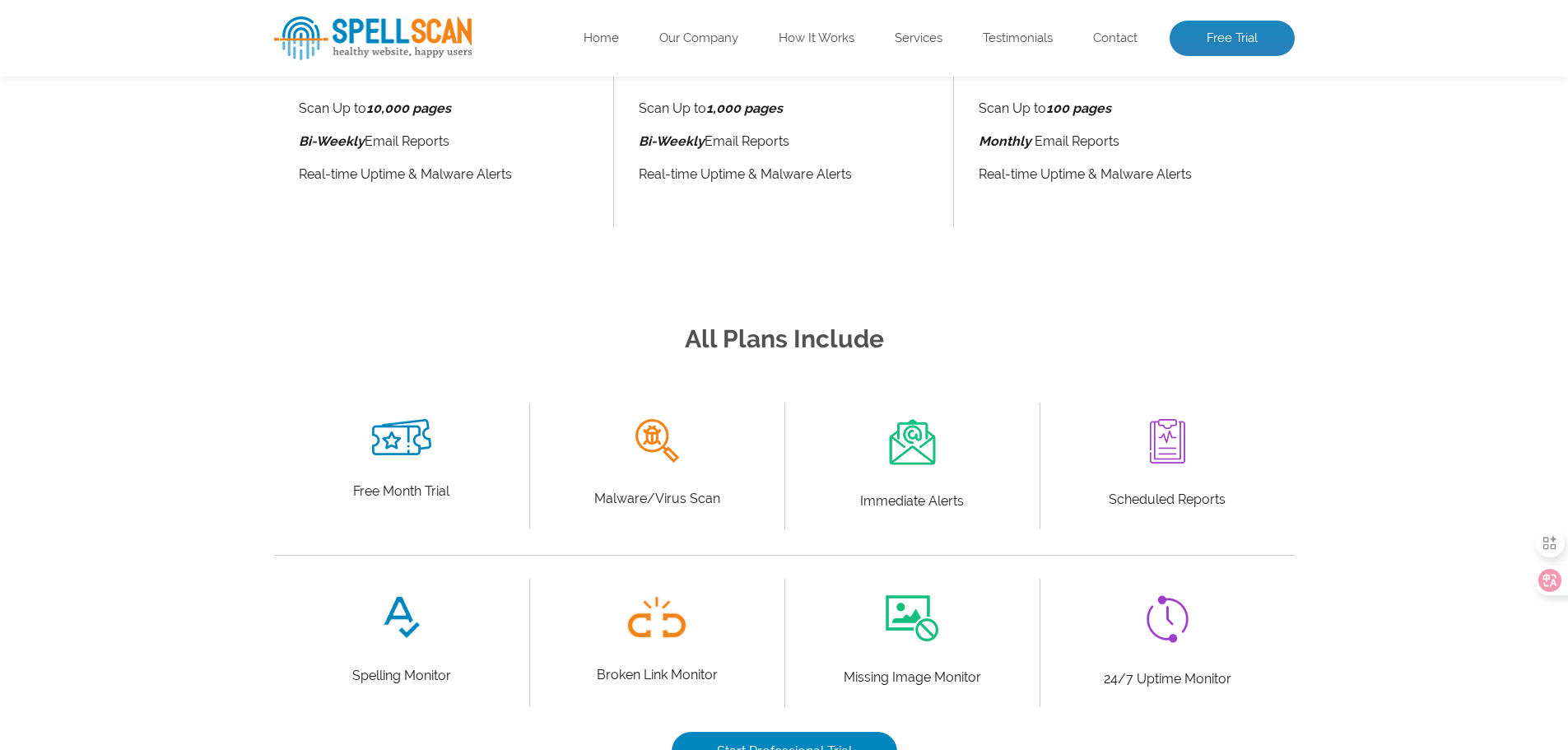
scroll to position [659, 0]
